Goal: Register for event/course

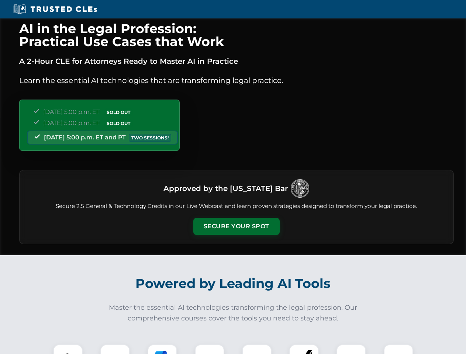
click at [236, 227] on button "Secure Your Spot" at bounding box center [236, 226] width 86 height 17
click at [68, 349] on img at bounding box center [67, 359] width 21 height 21
click at [115, 349] on div at bounding box center [115, 360] width 30 height 30
click at [162, 349] on div at bounding box center [163, 360] width 30 height 30
click at [210, 349] on img at bounding box center [209, 359] width 21 height 21
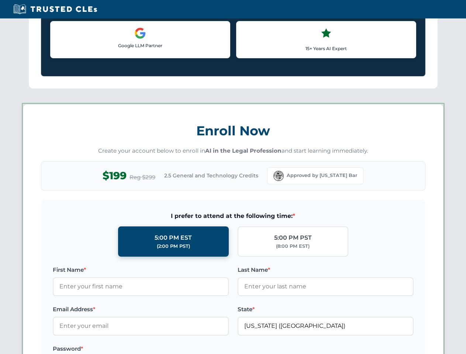
click at [304, 349] on label at bounding box center [326, 349] width 176 height 9
